Goal: Task Accomplishment & Management: Complete application form

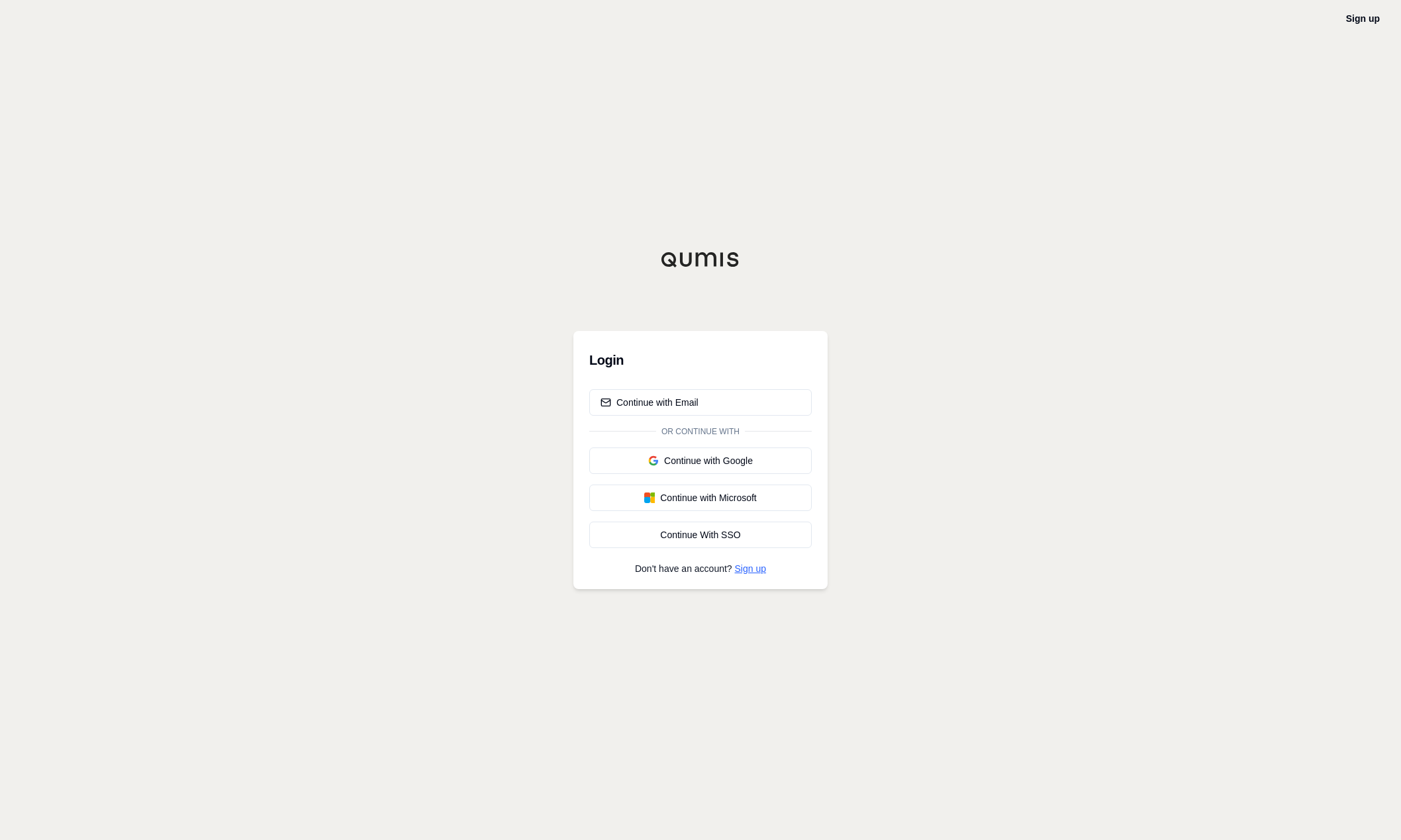
click at [748, 572] on link "Sign up" at bounding box center [751, 569] width 31 height 11
